Goal: Task Accomplishment & Management: Use online tool/utility

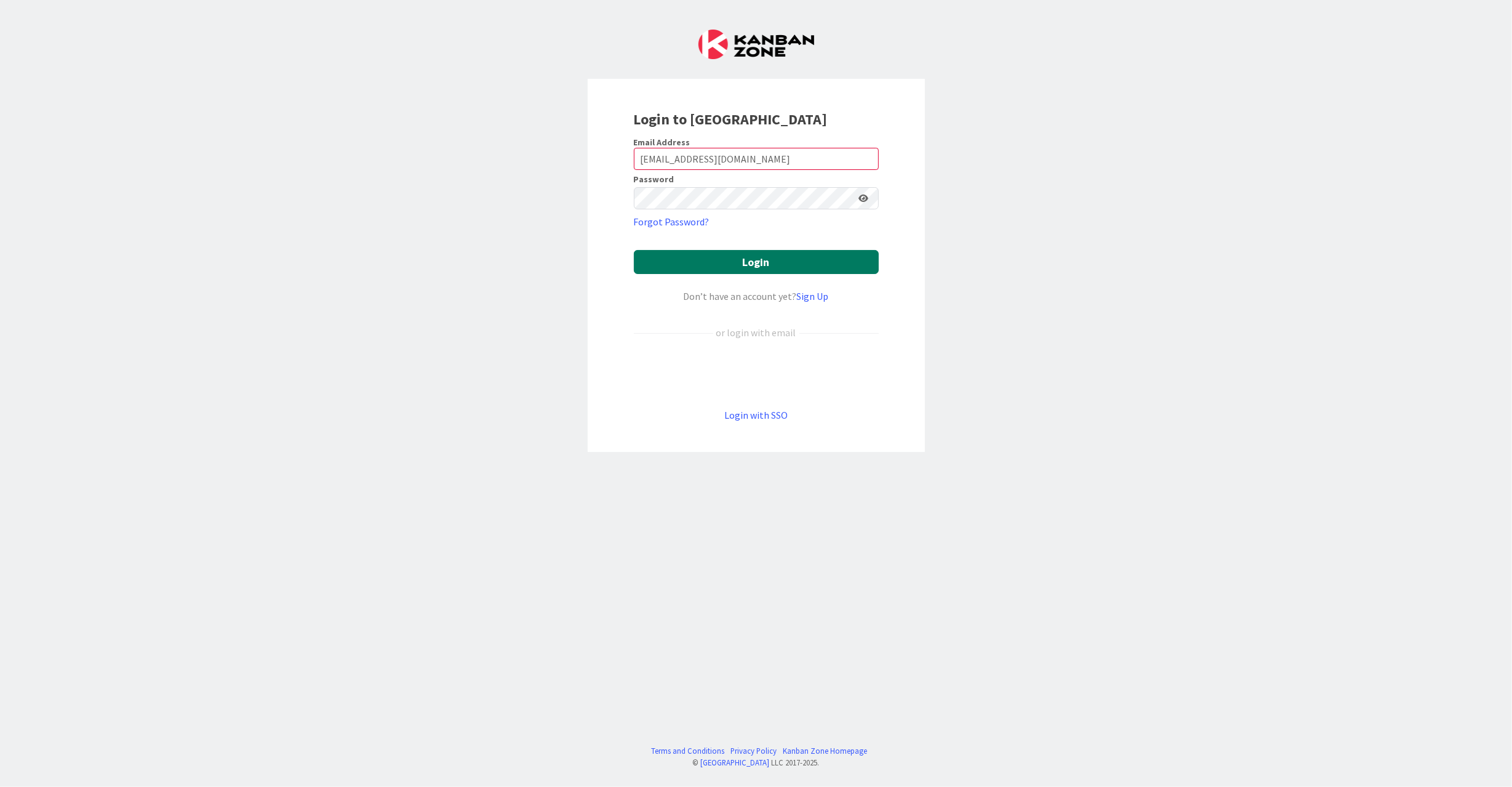
click at [778, 260] on button "Login" at bounding box center [756, 262] width 245 height 24
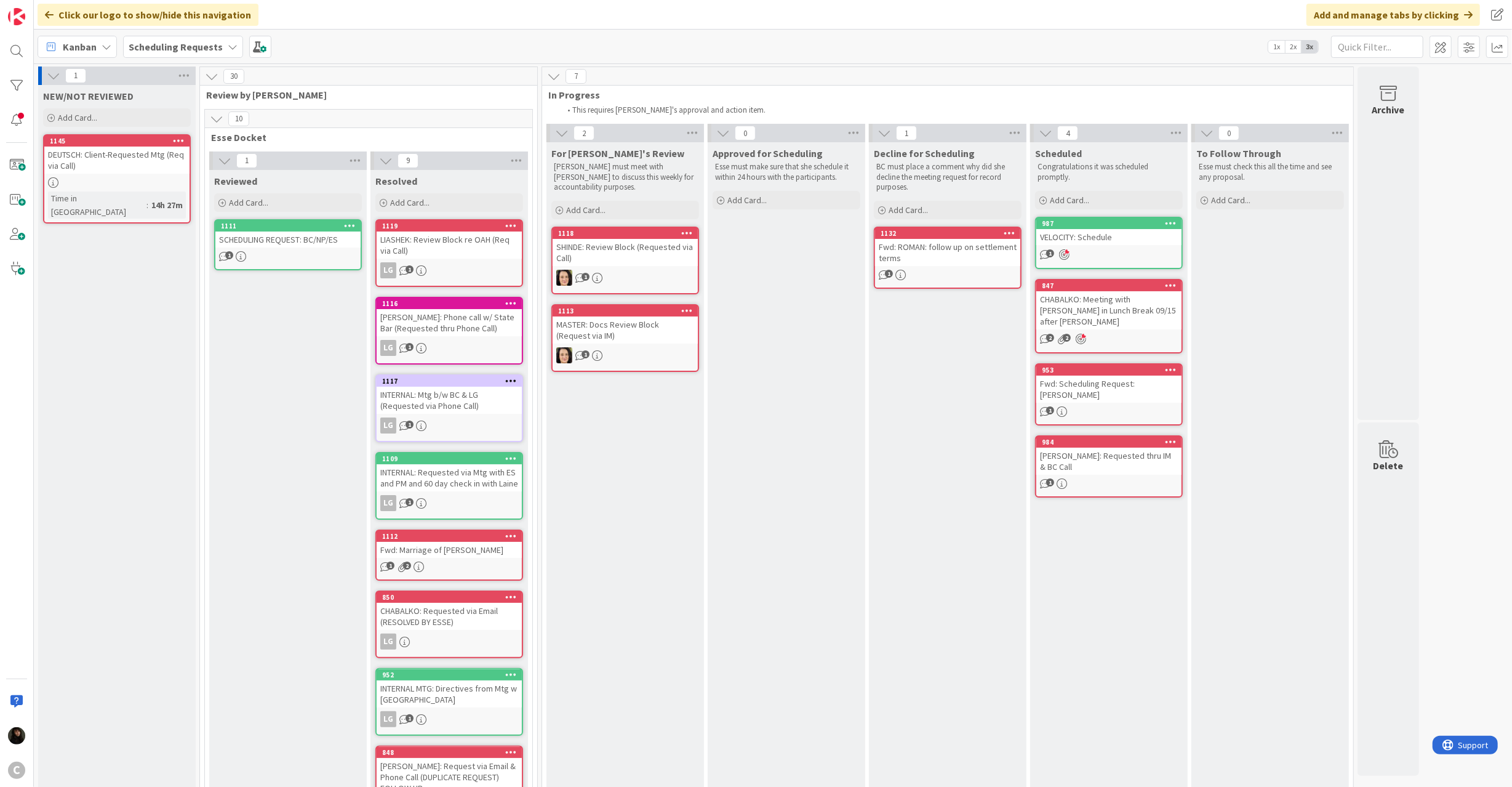
click at [175, 51] on b "Scheduling Requests" at bounding box center [175, 47] width 94 height 12
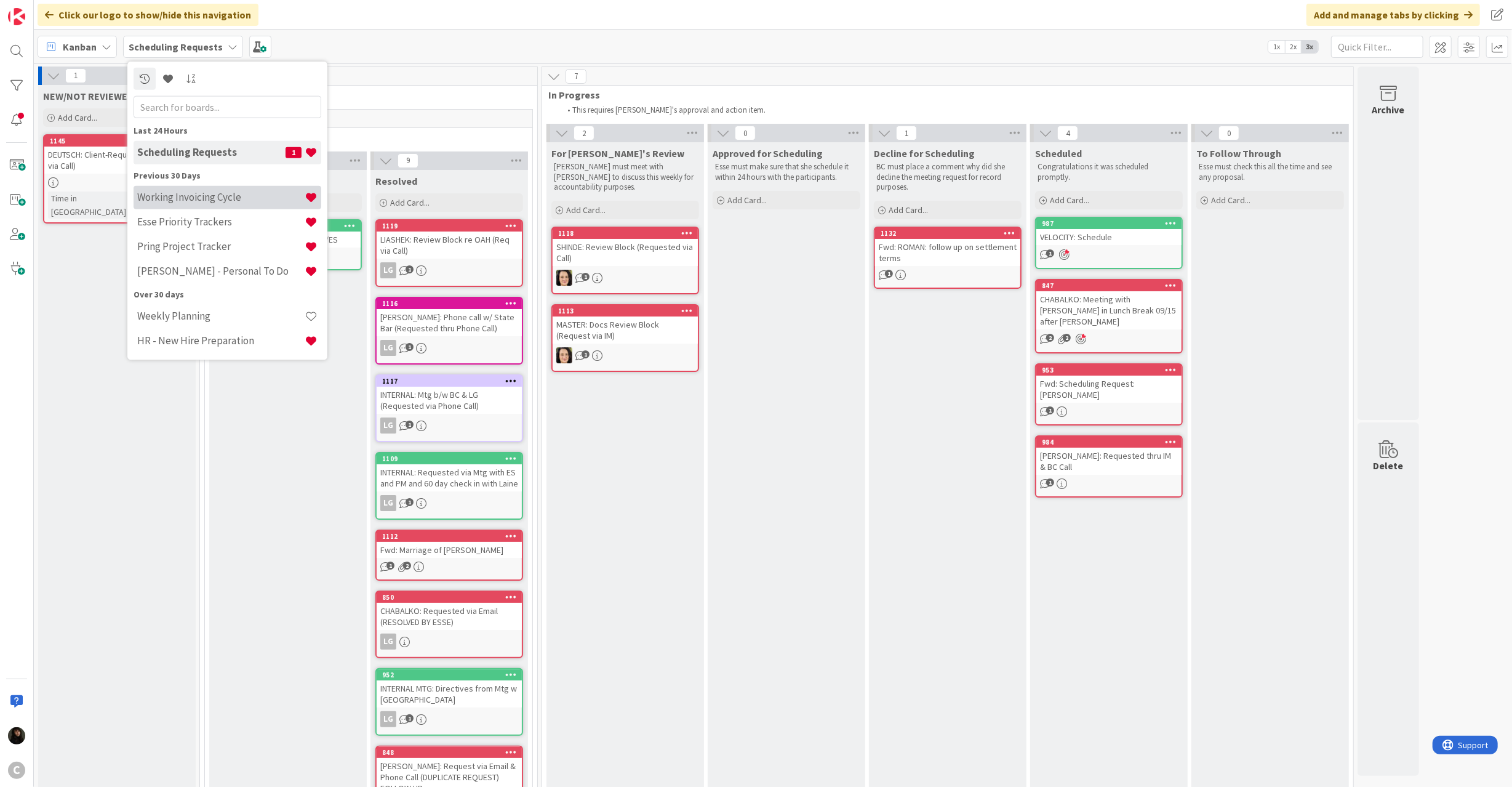
click at [221, 200] on h4 "Working Invoicing Cycle" at bounding box center [221, 197] width 168 height 12
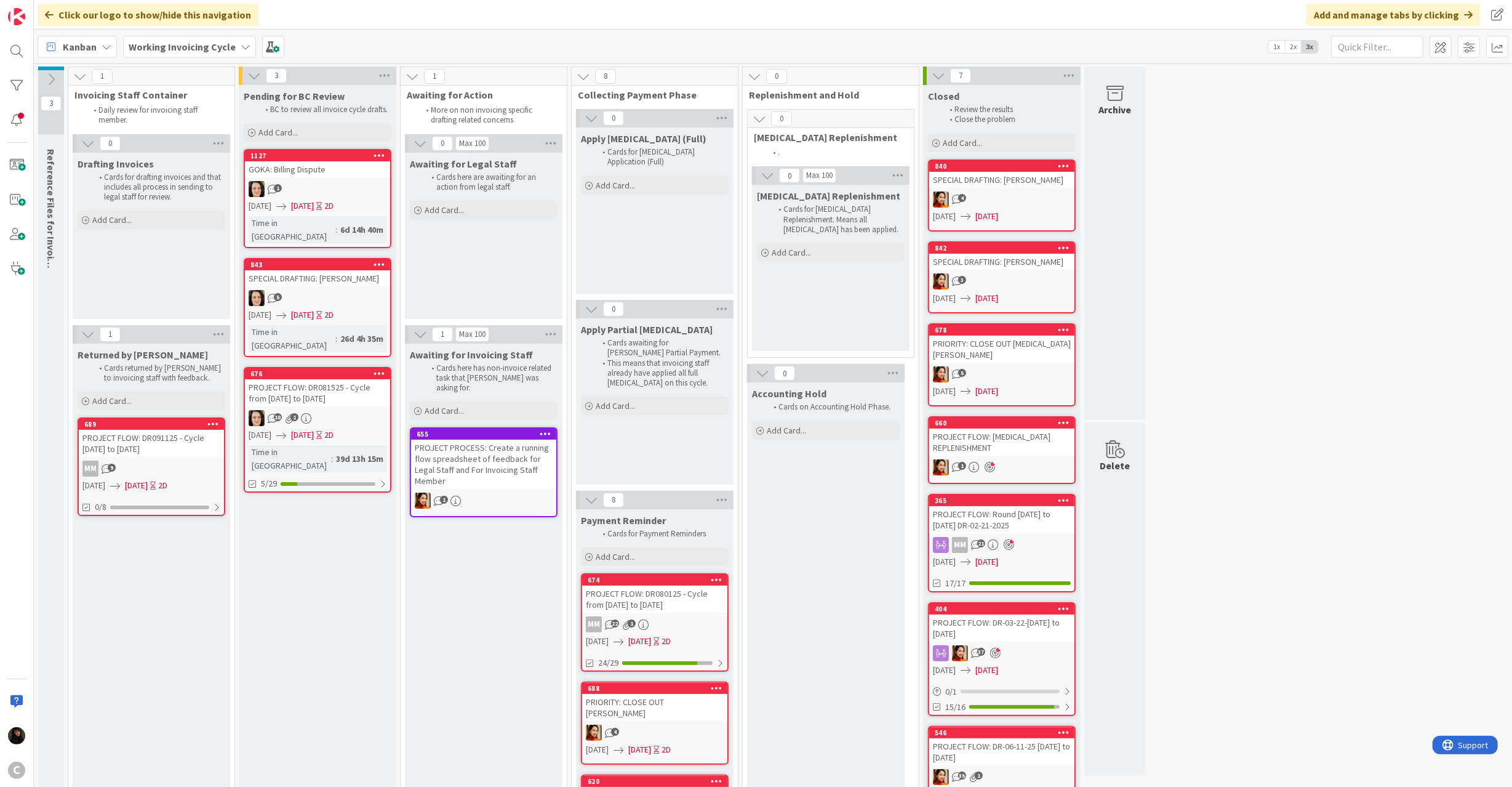
click at [336, 176] on div "GOKA: Billing Dispute" at bounding box center [317, 169] width 145 height 16
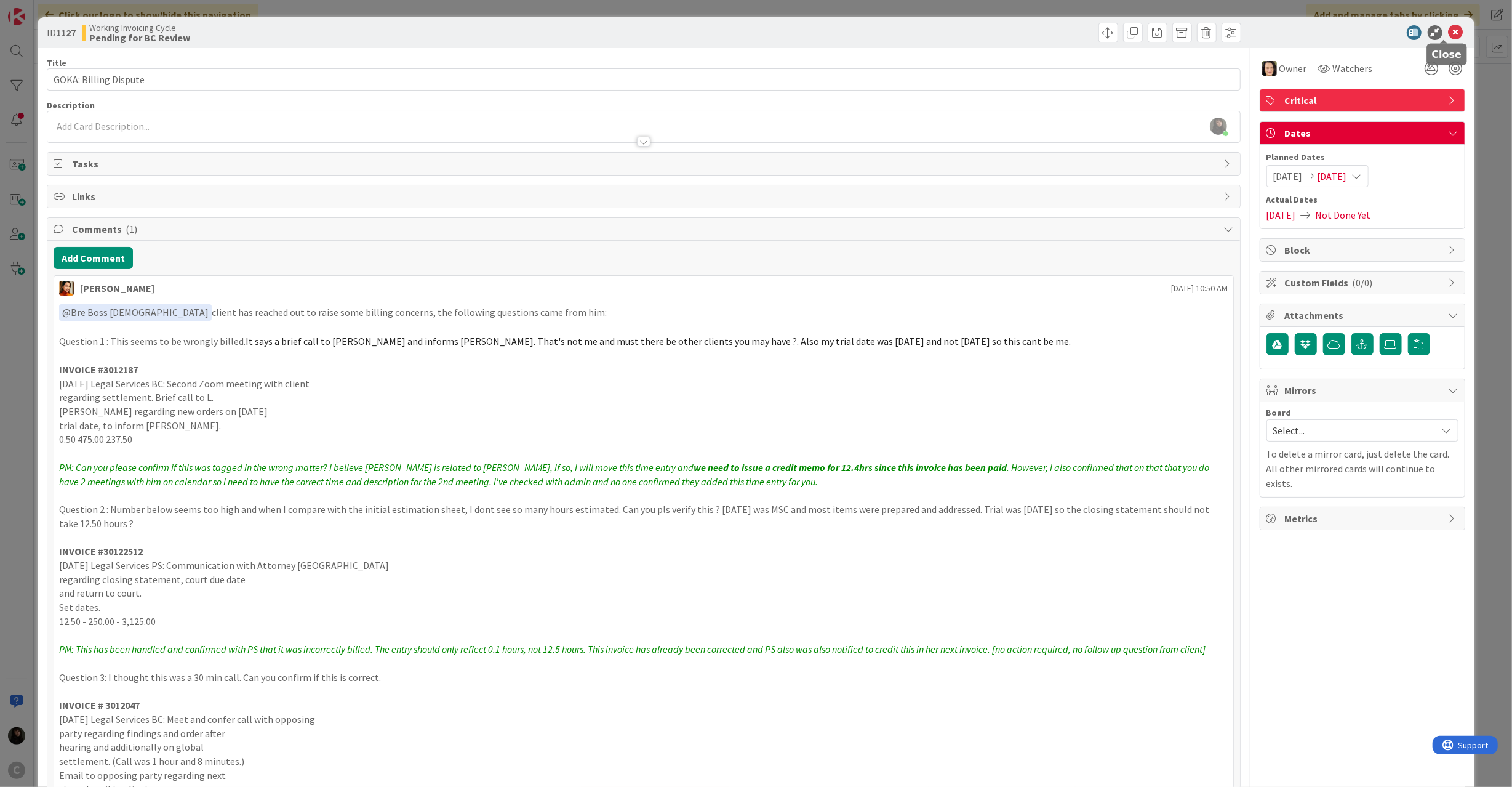
click at [1449, 34] on icon at bounding box center [1456, 32] width 14 height 14
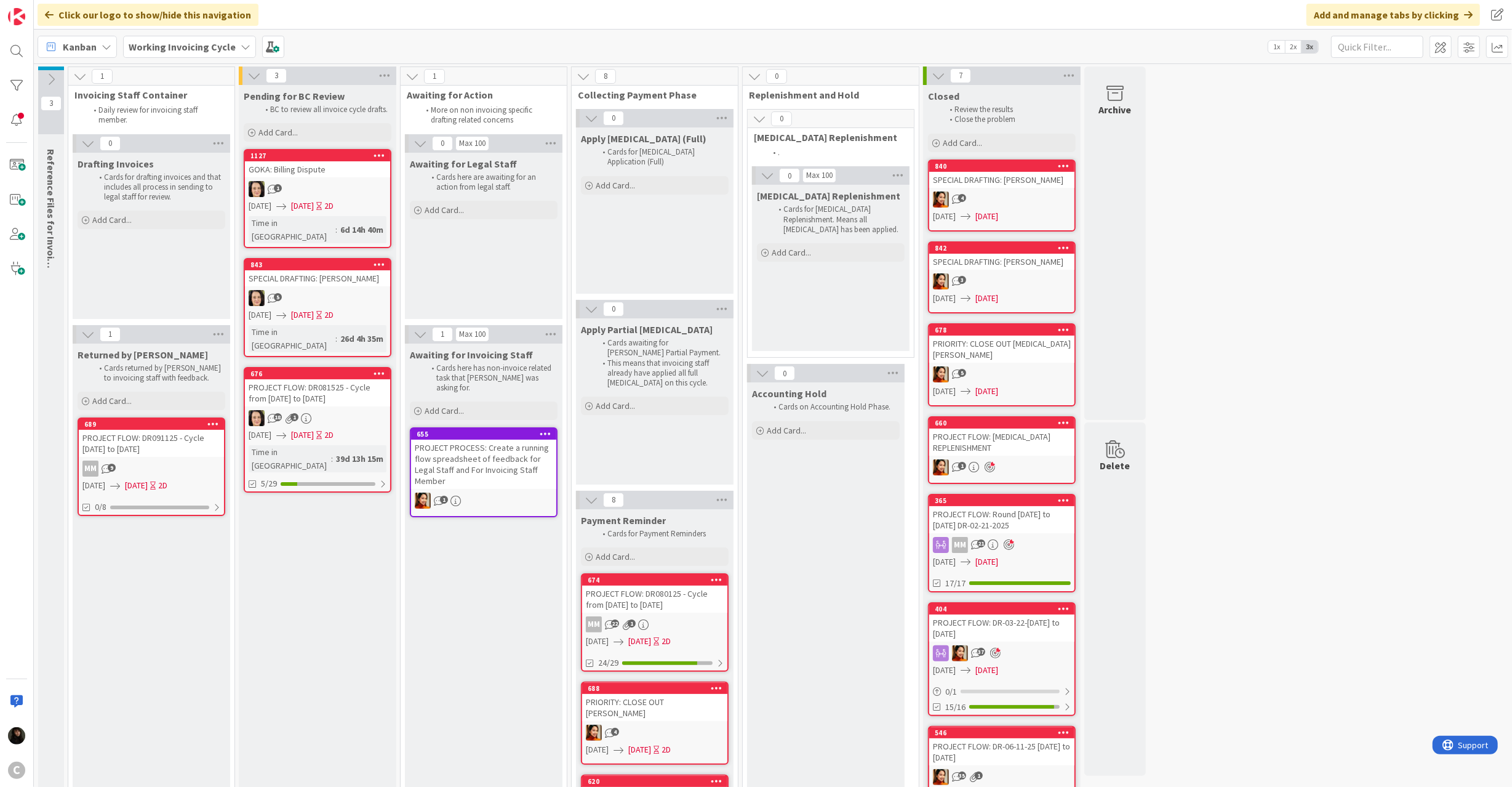
click at [180, 460] on div "MM 9" at bounding box center [151, 469] width 145 height 16
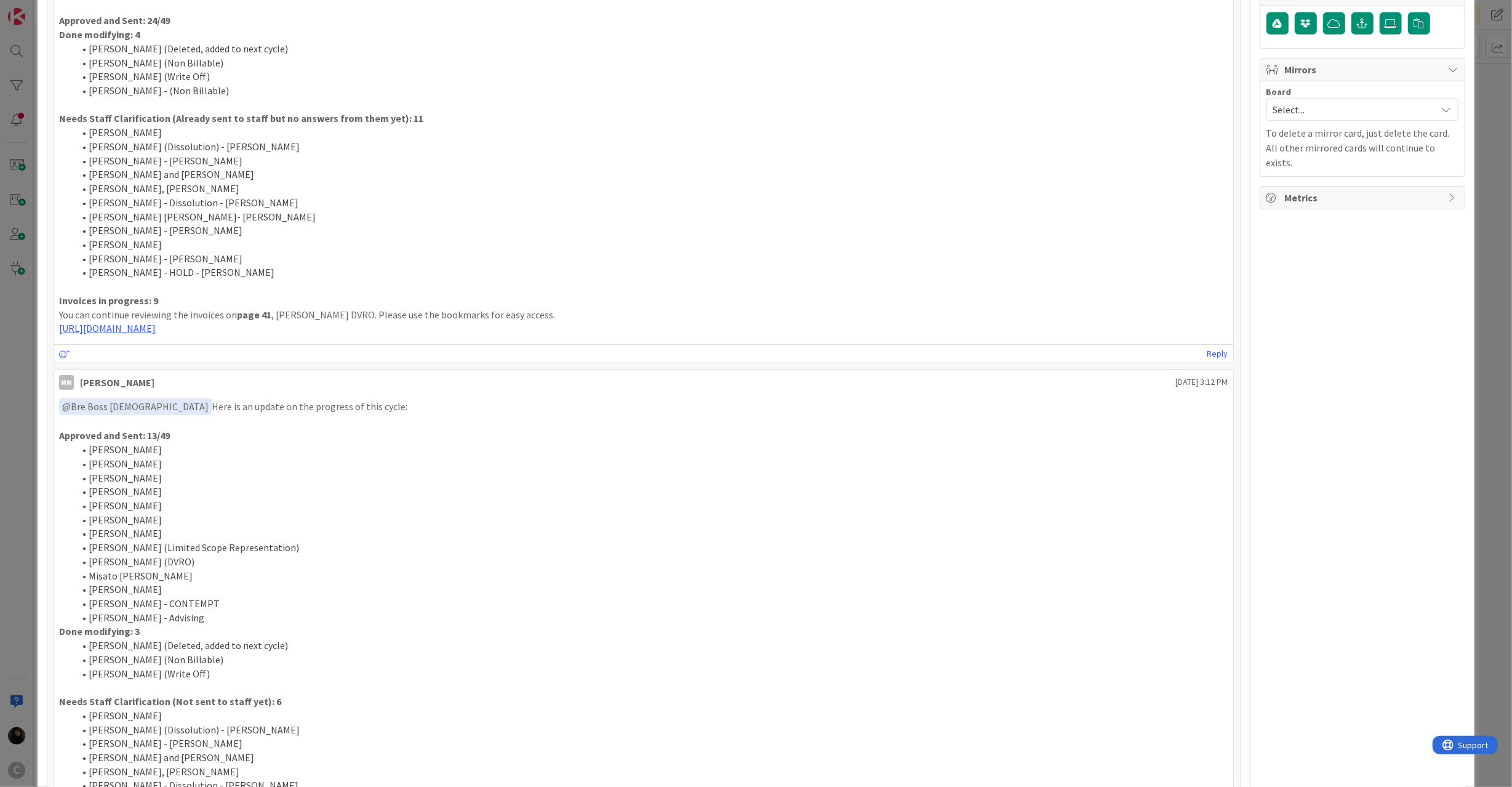
scroll to position [410, 0]
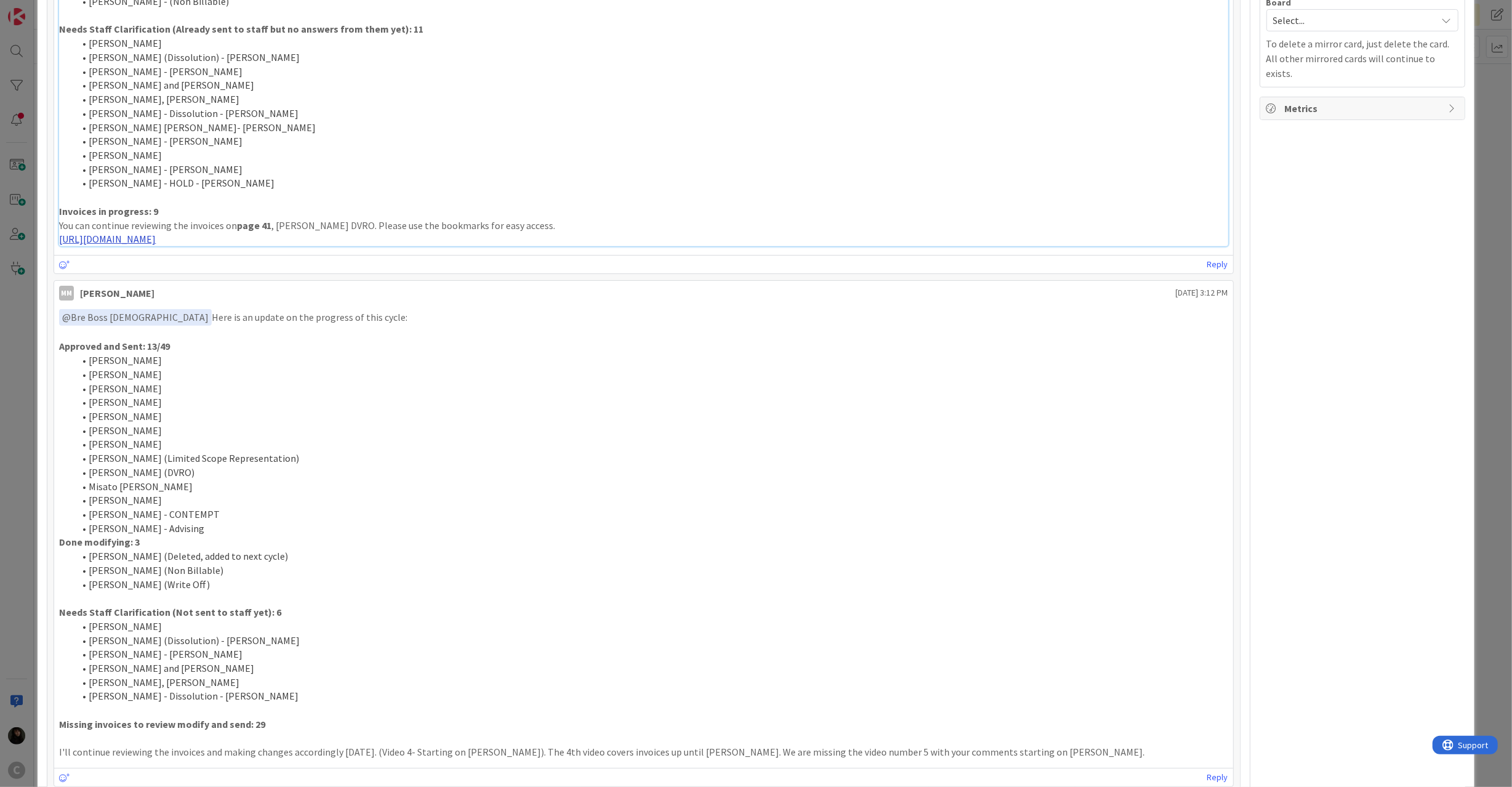
click at [156, 244] on link "[URL][DOMAIN_NAME]" at bounding box center [107, 238] width 96 height 12
click at [156, 242] on link "[URL][DOMAIN_NAME]" at bounding box center [107, 238] width 96 height 12
